Goal: Information Seeking & Learning: Learn about a topic

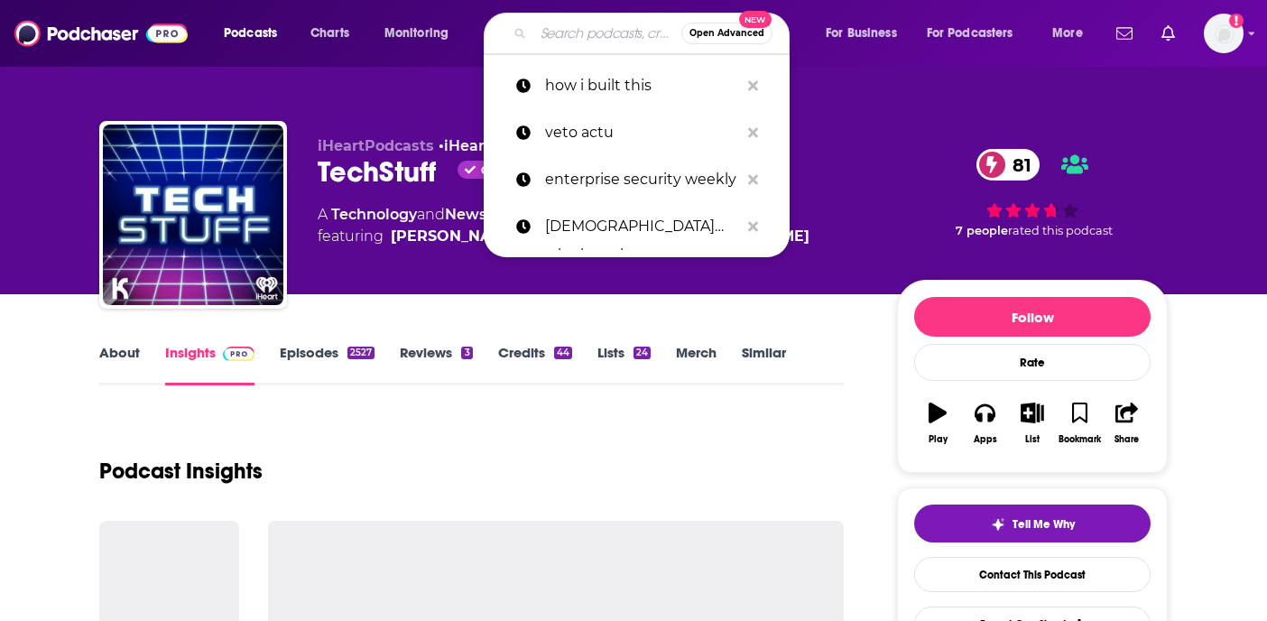
click at [550, 37] on input "Search podcasts, credits, & more..." at bounding box center [607, 33] width 148 height 29
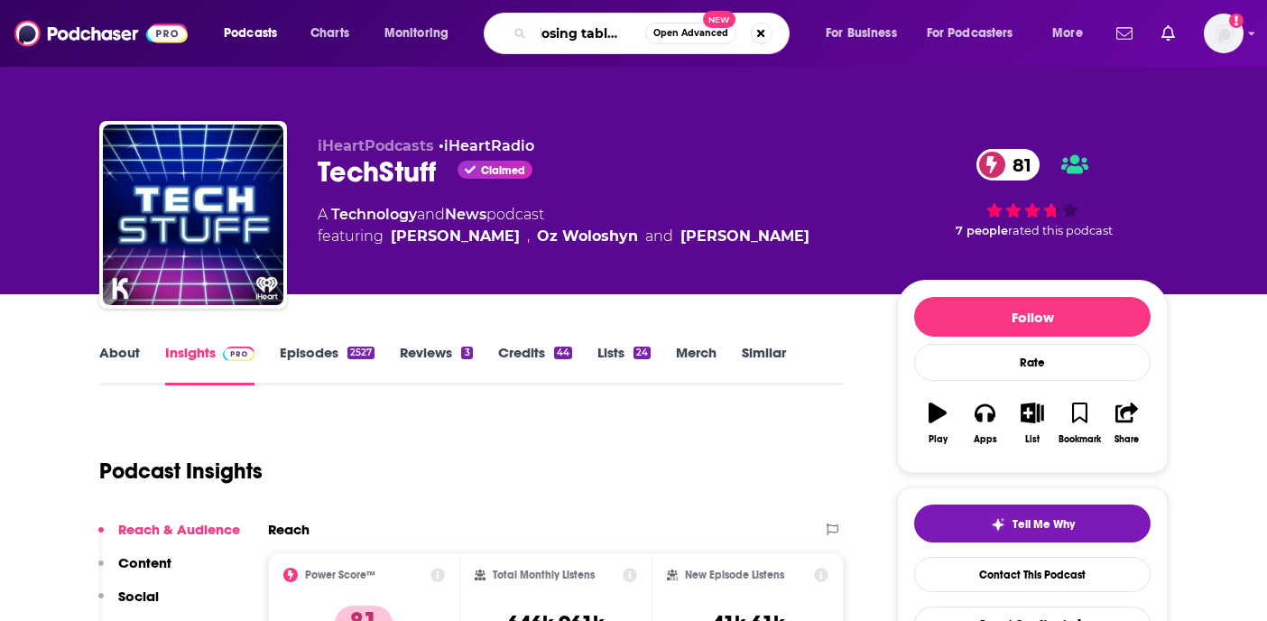
type input "closing table talks"
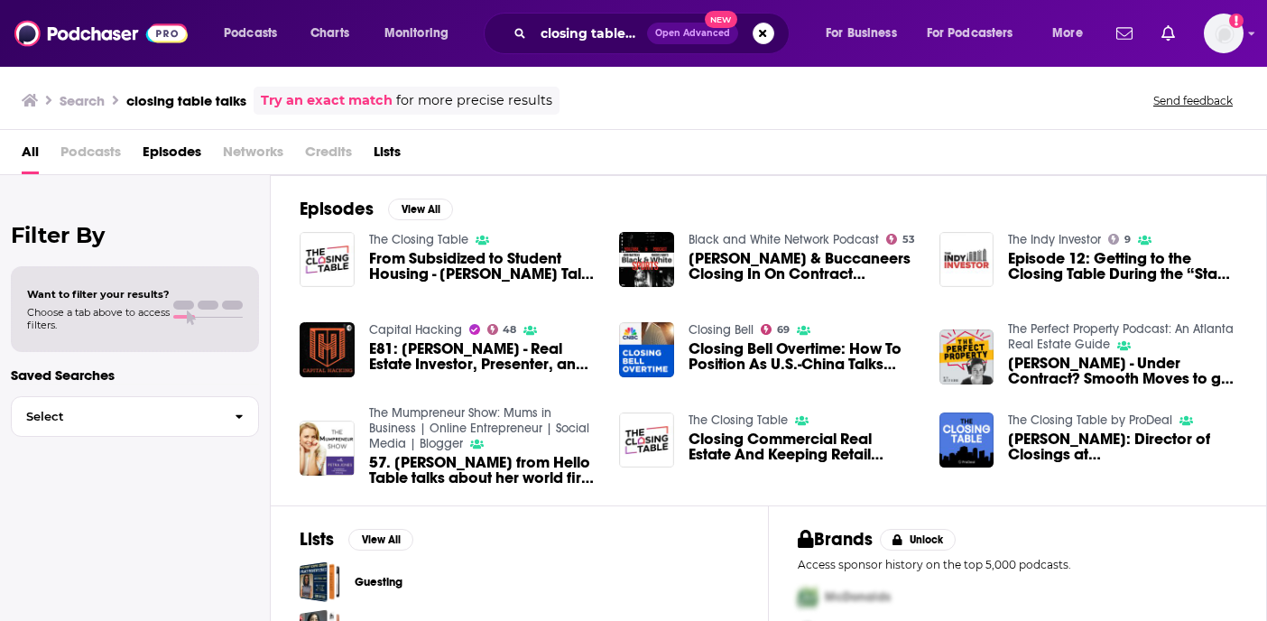
click at [414, 236] on link "The Closing Table" at bounding box center [418, 239] width 99 height 15
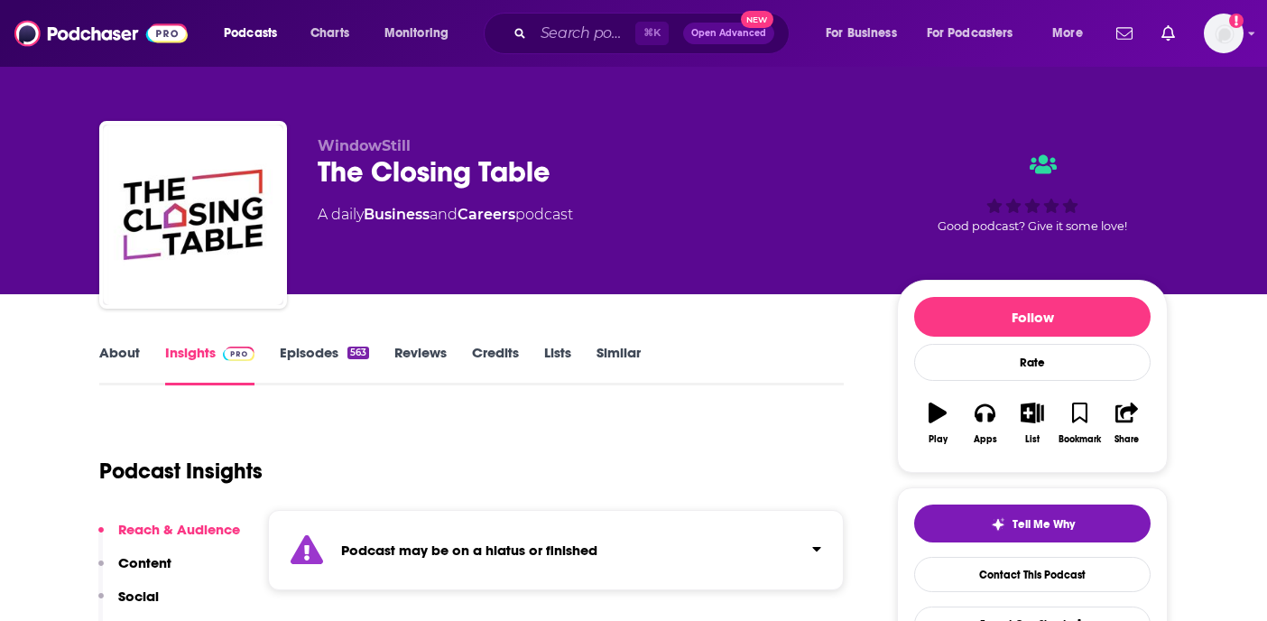
scroll to position [134, 0]
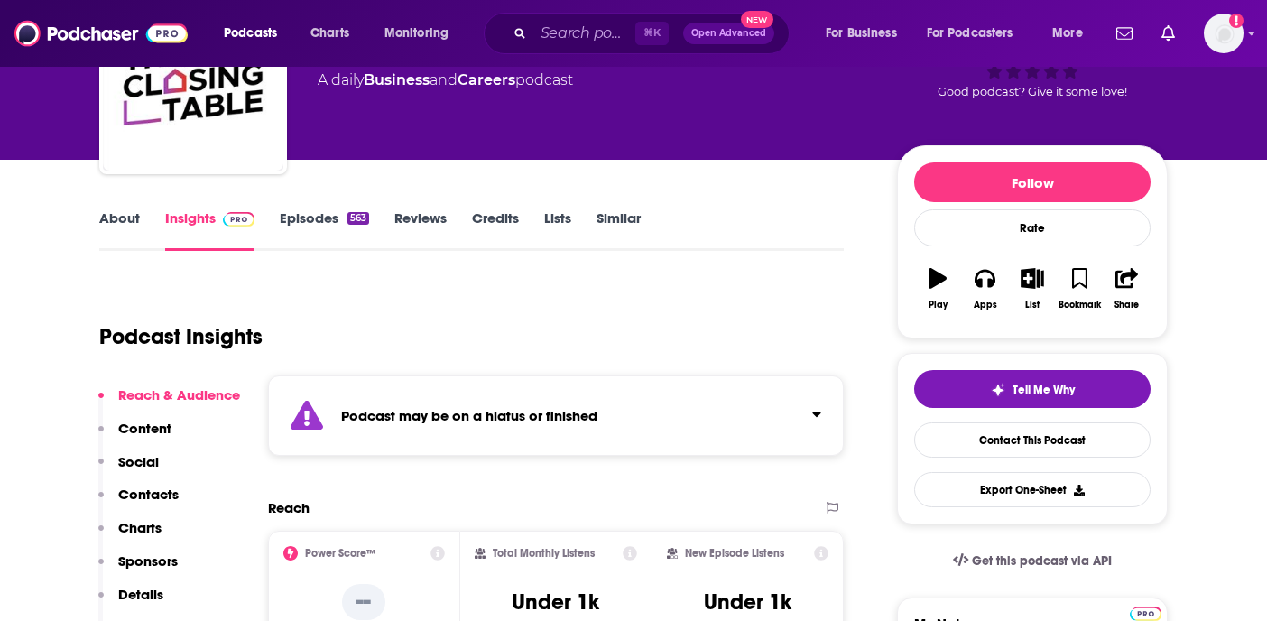
click at [300, 217] on link "Episodes 563" at bounding box center [324, 230] width 89 height 42
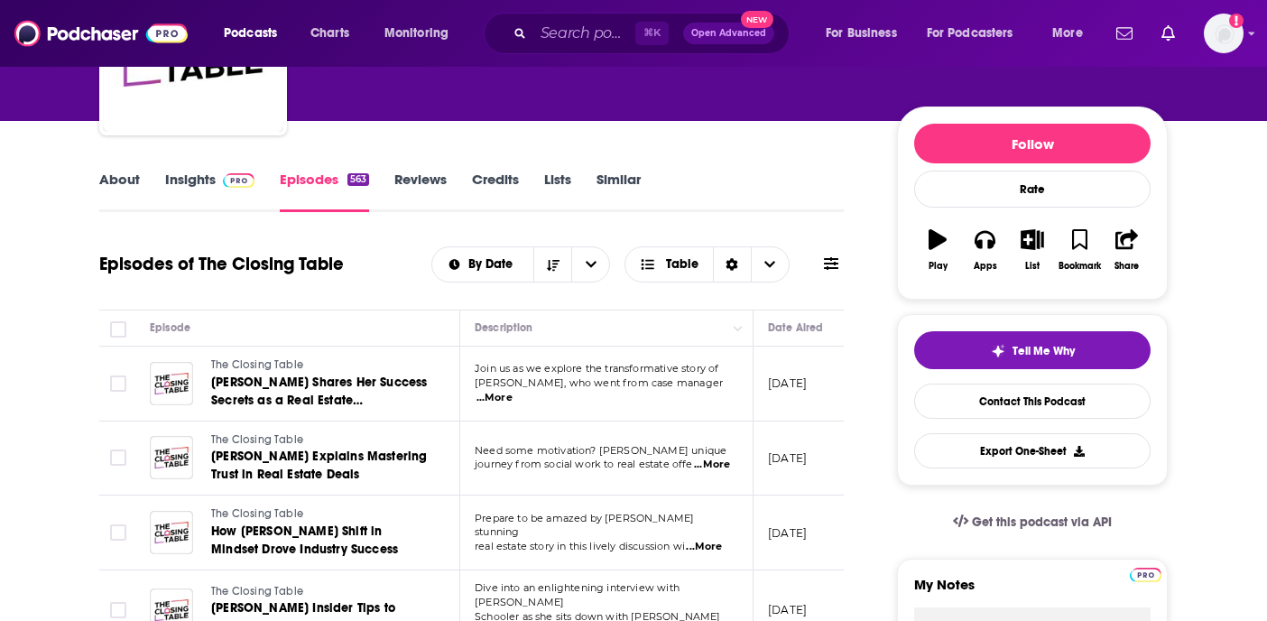
scroll to position [163, 0]
